Goal: Information Seeking & Learning: Learn about a topic

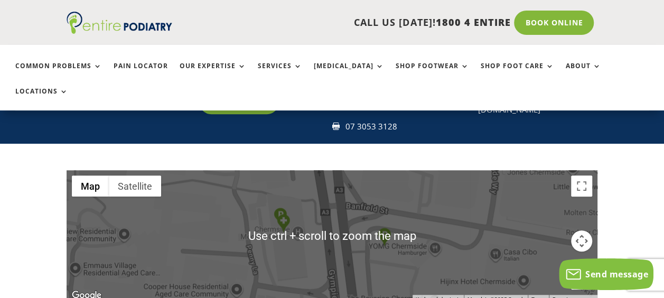
scroll to position [228, 0]
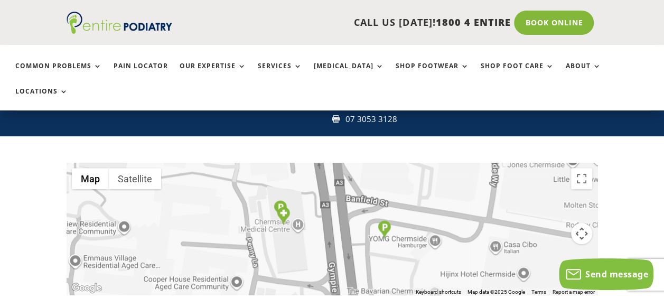
click at [368, 236] on div at bounding box center [332, 229] width 531 height 132
click at [387, 220] on img "Westfield Chermside" at bounding box center [384, 229] width 13 height 18
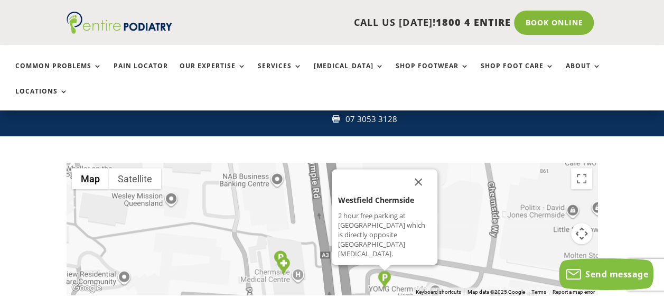
click at [281, 250] on img "Parking" at bounding box center [280, 259] width 13 height 18
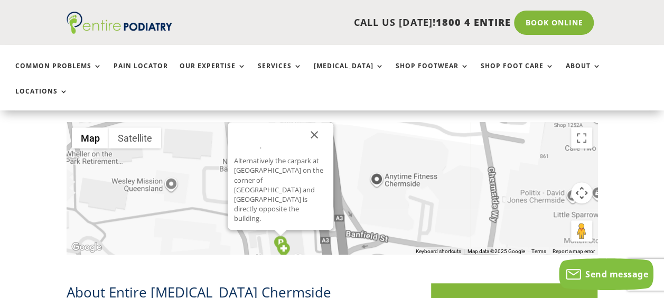
scroll to position [126, 0]
click at [313, 122] on button "Close" at bounding box center [314, 134] width 25 height 25
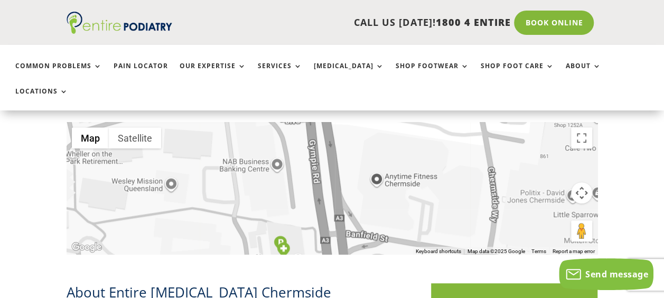
click at [313, 122] on div at bounding box center [332, 188] width 531 height 132
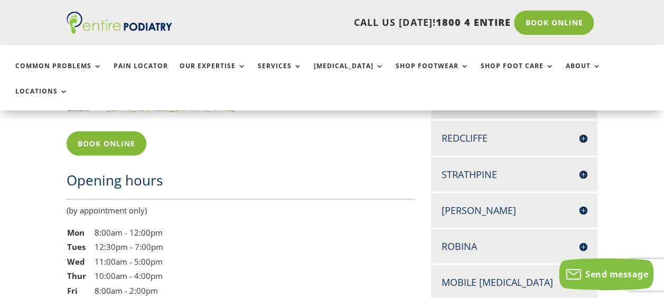
scroll to position [960, 0]
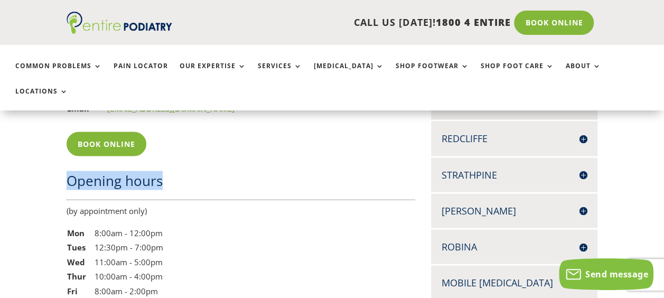
drag, startPoint x: 177, startPoint y: 141, endPoint x: 32, endPoint y: 124, distance: 146.2
drag, startPoint x: 32, startPoint y: 124, endPoint x: 42, endPoint y: 131, distance: 12.2
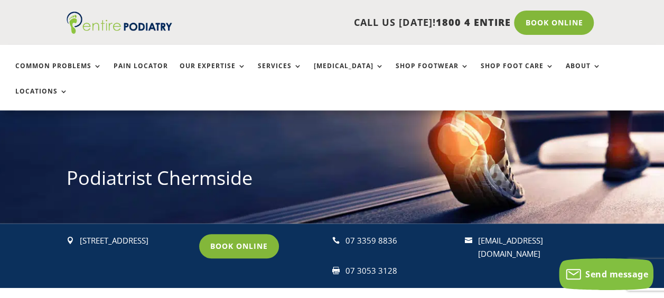
scroll to position [77, 0]
